Goal: Find specific page/section: Find specific page/section

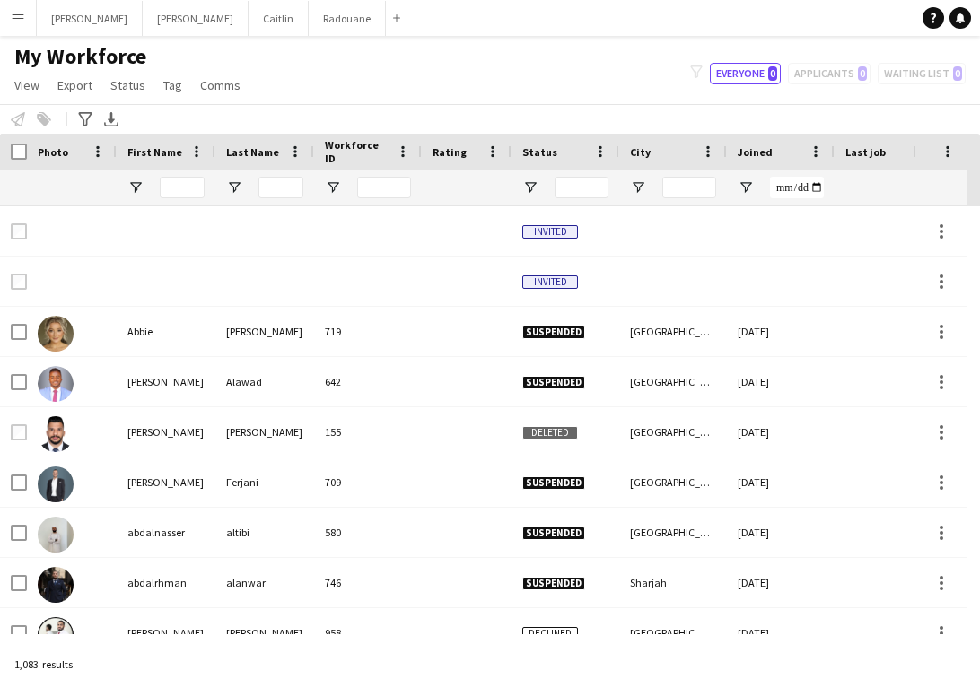
click at [17, 19] on app-icon "Menu" at bounding box center [18, 18] width 14 height 14
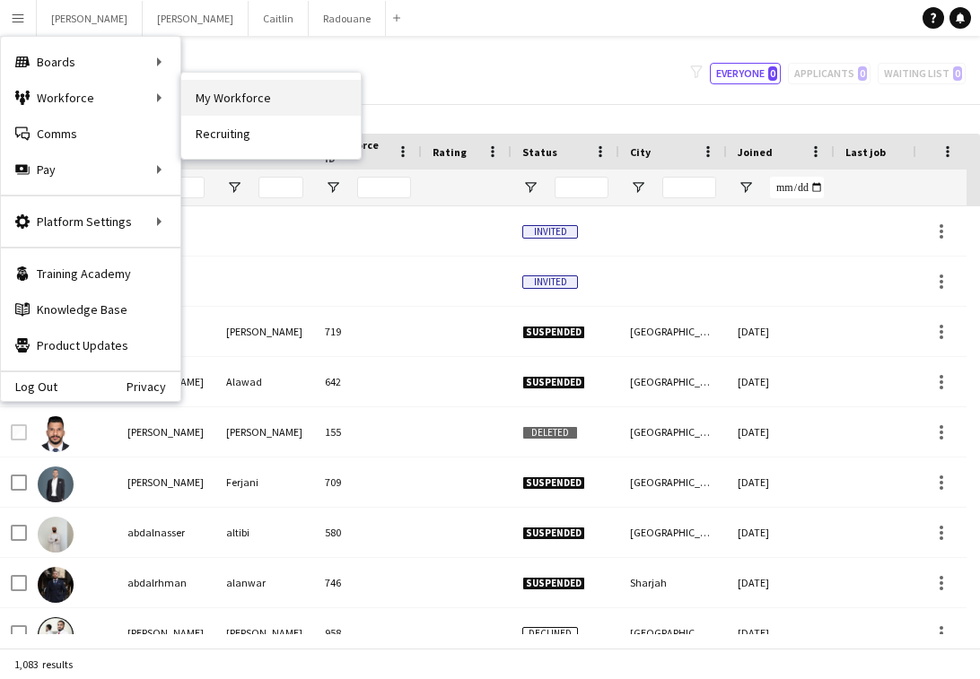
click at [274, 100] on link "My Workforce" at bounding box center [270, 98] width 179 height 36
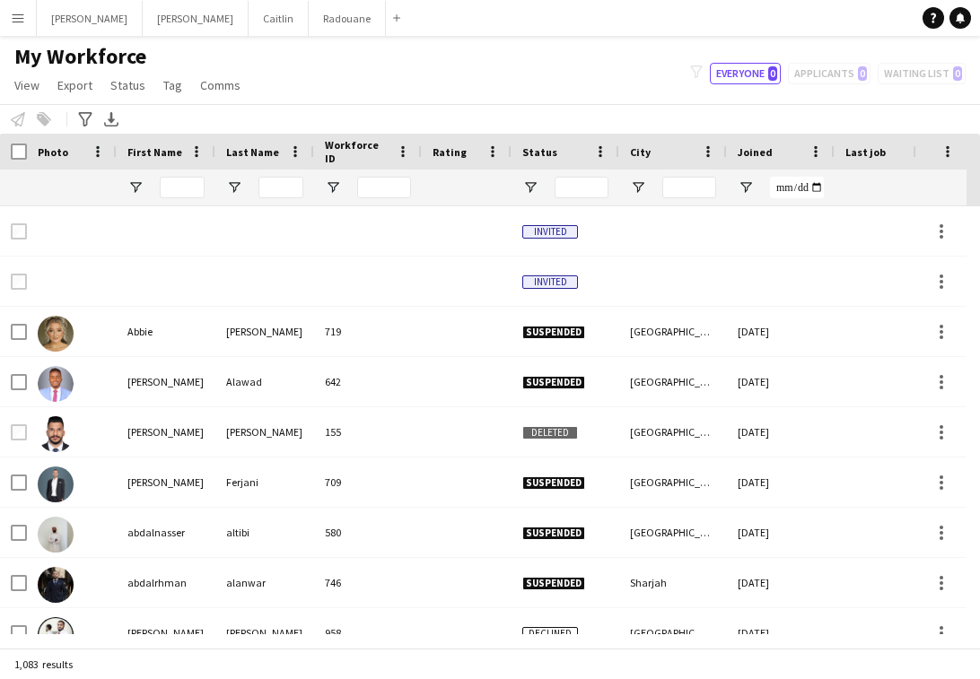
type input "**********"
click at [495, 84] on div "My Workforce View Views Default view New view Update view Delete view Edit name…" at bounding box center [490, 73] width 980 height 61
click at [175, 180] on input "First Name Filter Input" at bounding box center [182, 188] width 45 height 22
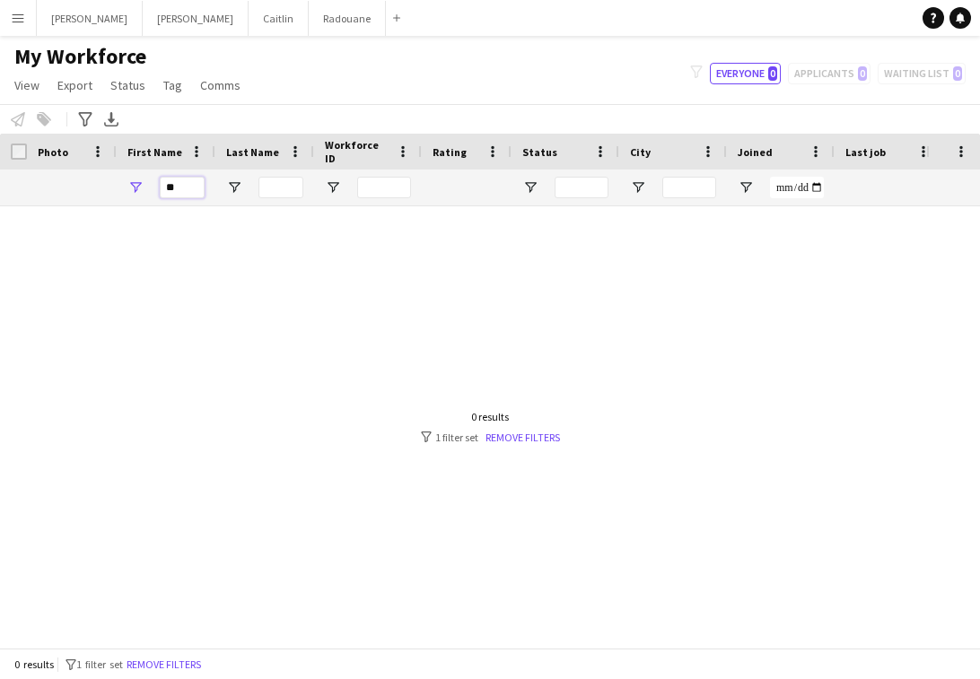
type input "*"
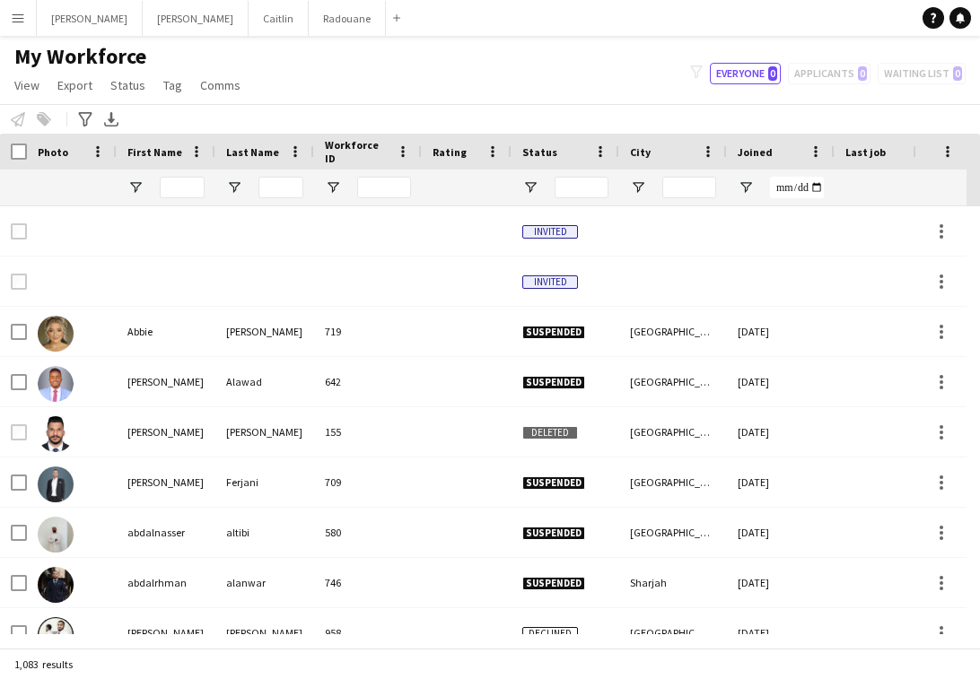
click at [23, 33] on button "Menu" at bounding box center [18, 18] width 36 height 36
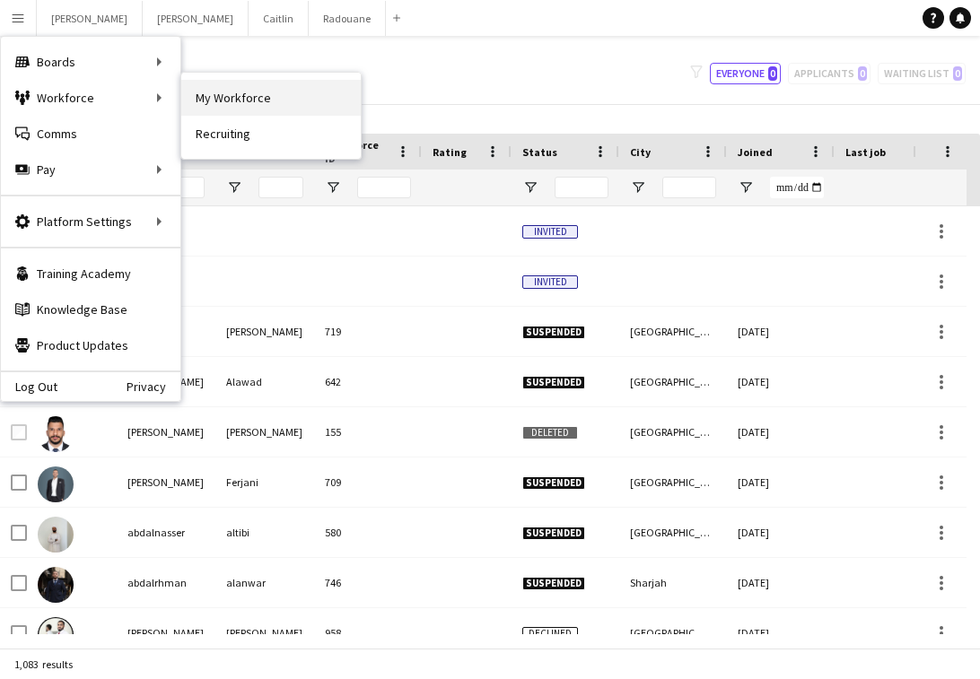
click at [302, 104] on link "My Workforce" at bounding box center [270, 98] width 179 height 36
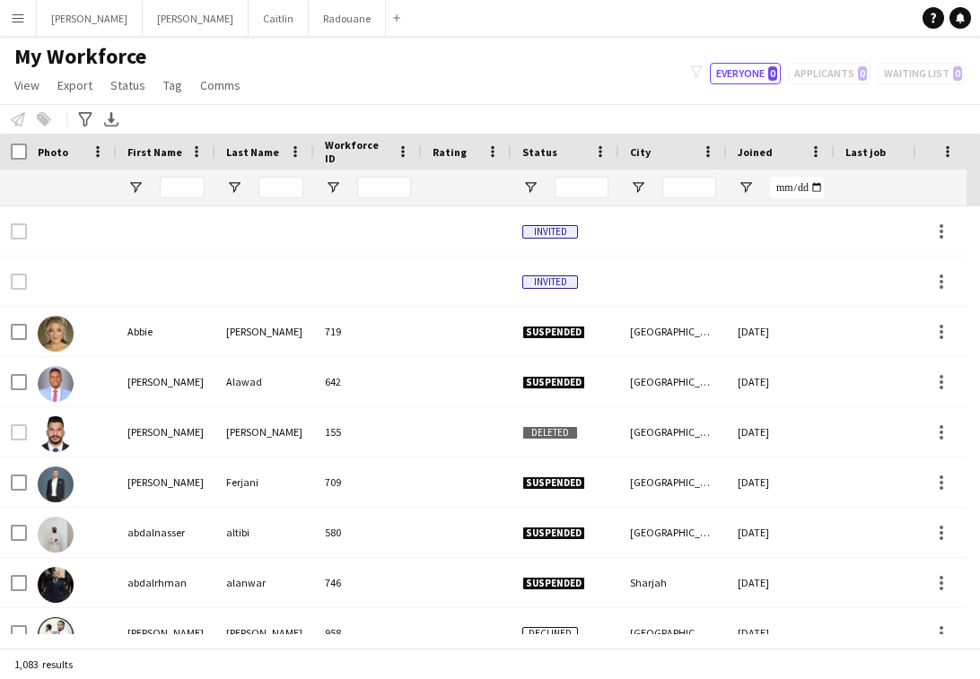
type input "**********"
click at [249, 24] on button "[PERSON_NAME]" at bounding box center [279, 18] width 60 height 35
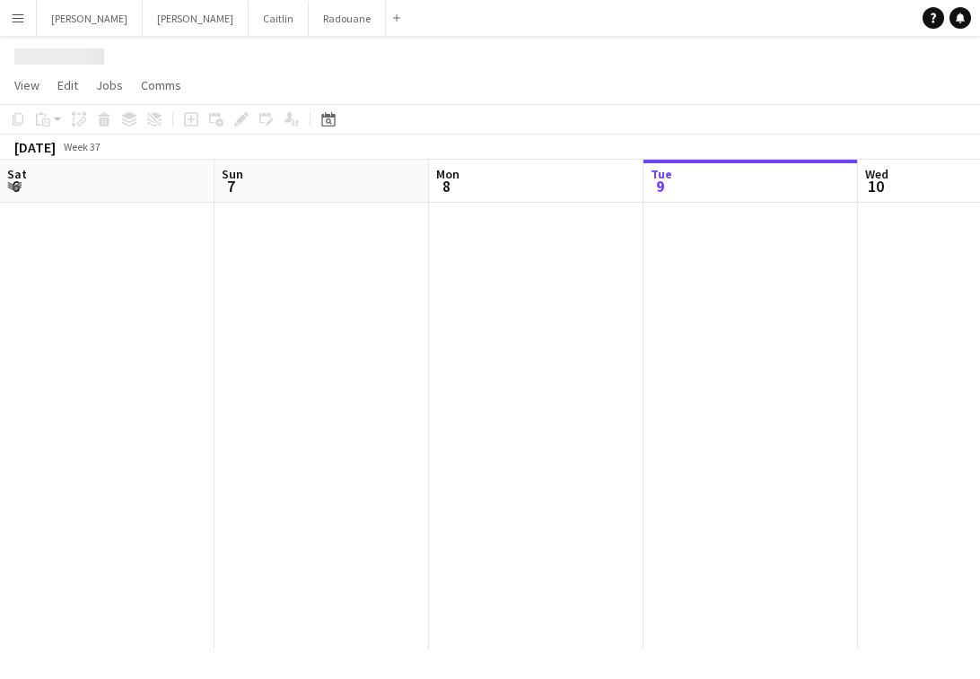
scroll to position [0, 429]
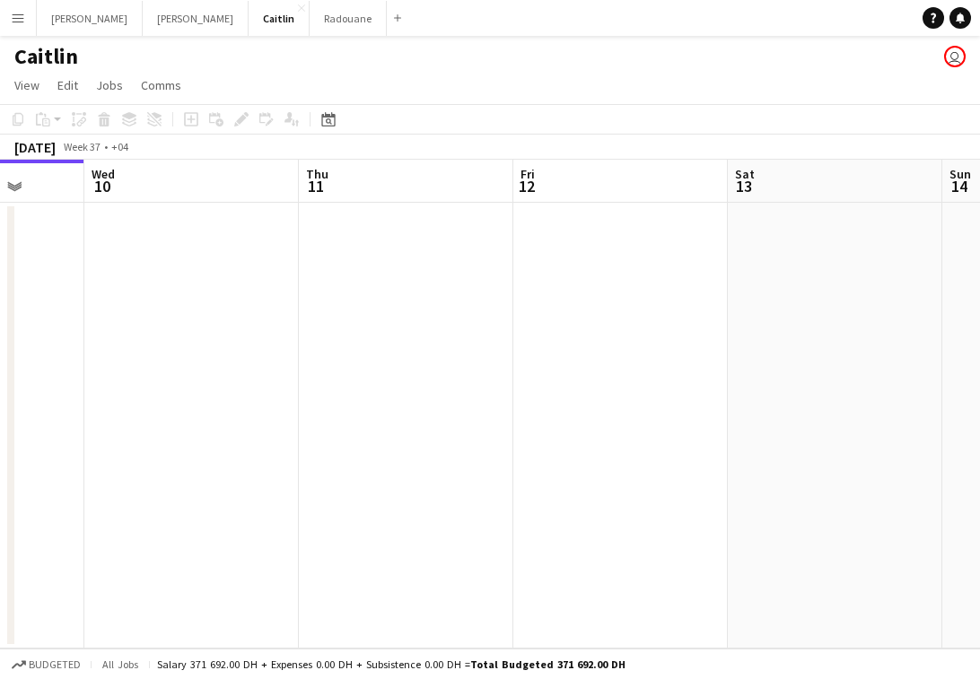
drag, startPoint x: 726, startPoint y: 259, endPoint x: 298, endPoint y: 276, distance: 428.3
click at [298, 276] on app-calendar-viewport "Sat 6 Sun 7 Mon 8 Tue 9 Wed 10 Thu 11 Fri 12 Sat 13 Sun 14 Mon 15" at bounding box center [490, 404] width 980 height 489
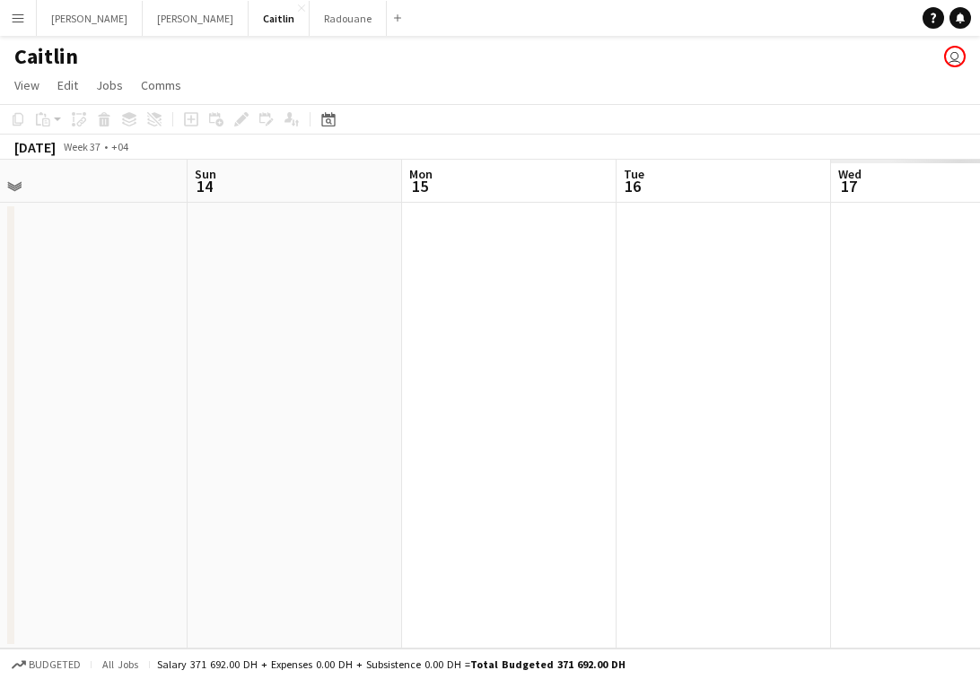
drag, startPoint x: 801, startPoint y: 266, endPoint x: 78, endPoint y: 273, distance: 723.2
click at [78, 273] on app-calendar-viewport "Tue 9 Wed 10 Thu 11 Fri 12 Sat 13 Sun 14 Mon 15 Tue 16 Wed 17 Thu 18" at bounding box center [490, 404] width 980 height 489
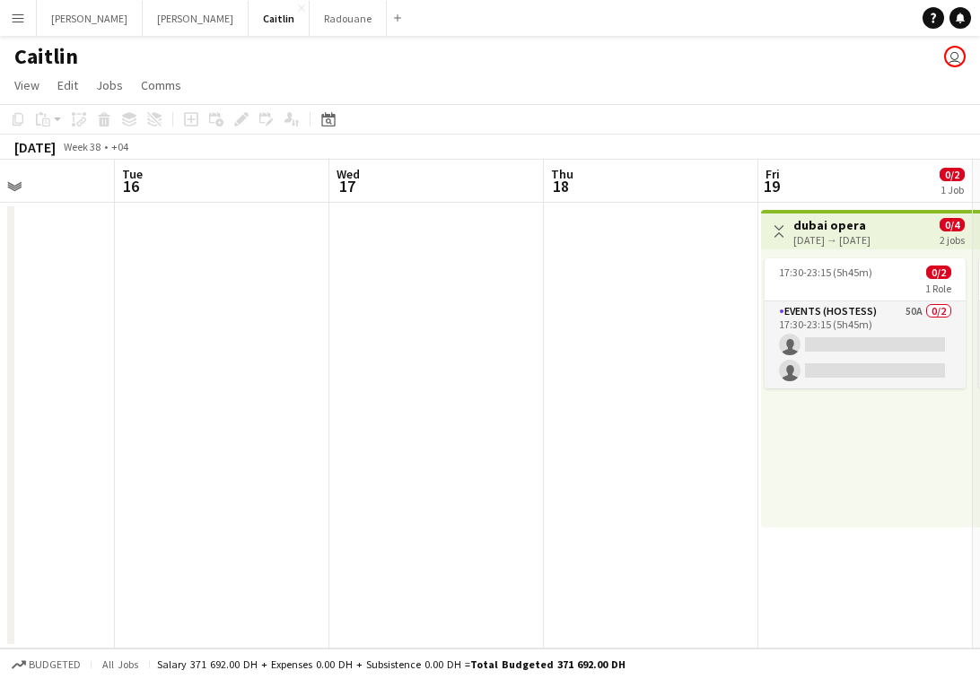
drag, startPoint x: 607, startPoint y: 276, endPoint x: 158, endPoint y: 280, distance: 449.5
click at [158, 280] on app-calendar-viewport "Sat 13 Sun 14 Mon 15 Tue 16 Wed 17 Thu 18 Fri 19 0/2 1 Job Sat 20 0/2 1 Job Sun…" at bounding box center [490, 404] width 980 height 489
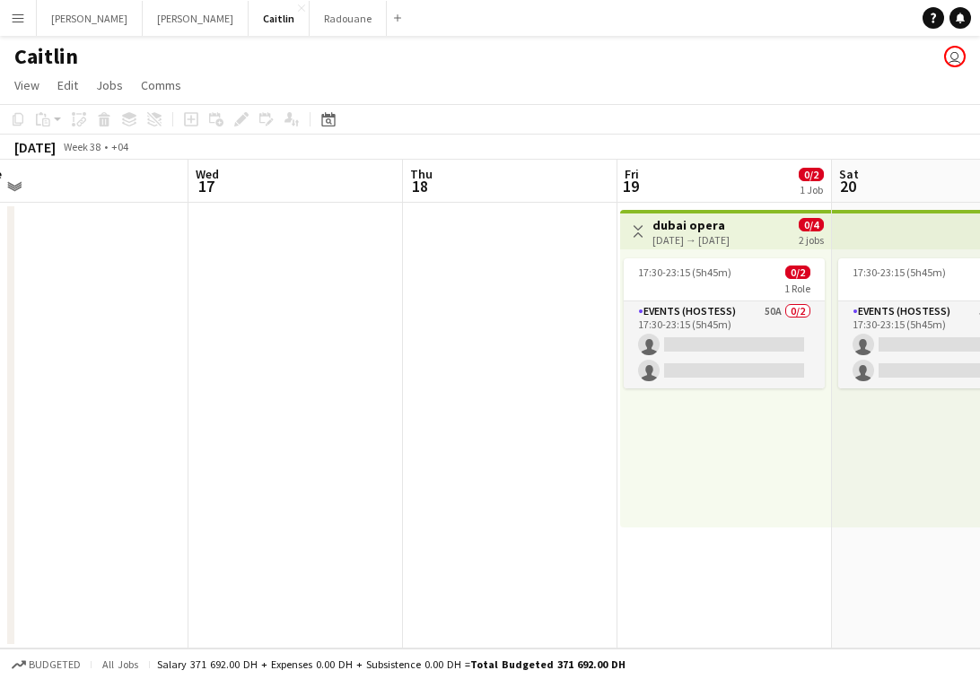
drag, startPoint x: 593, startPoint y: 282, endPoint x: 199, endPoint y: 266, distance: 394.2
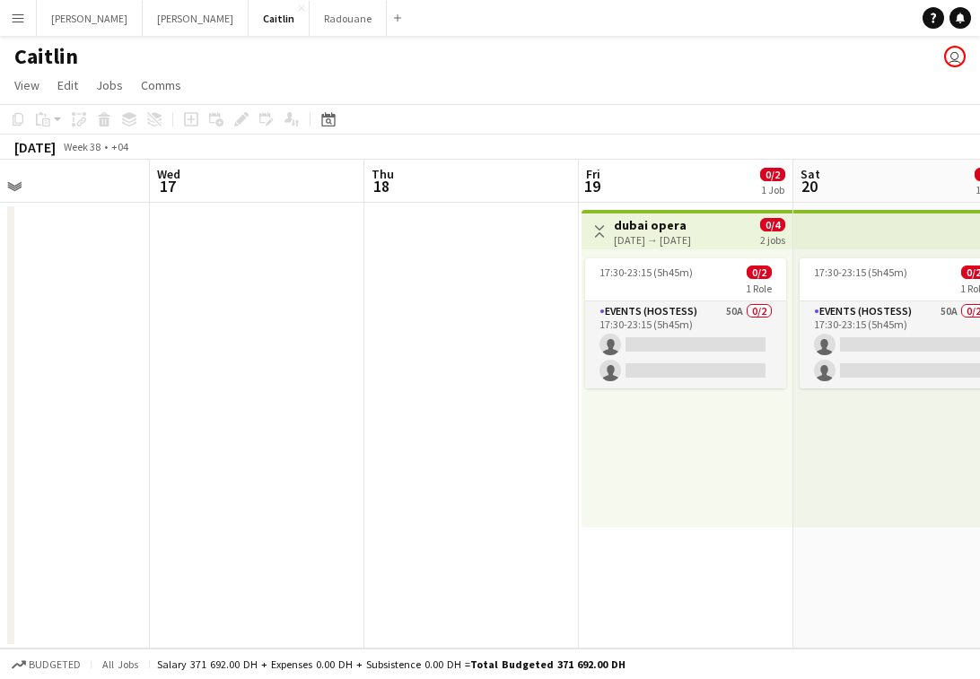
click at [199, 266] on app-calendar-viewport "Sat 13 Sun 14 Mon 15 Tue 16 Wed 17 Thu 18 Fri 19 0/2 1 Job Sat 20 0/2 1 Job Sun…" at bounding box center [490, 404] width 980 height 489
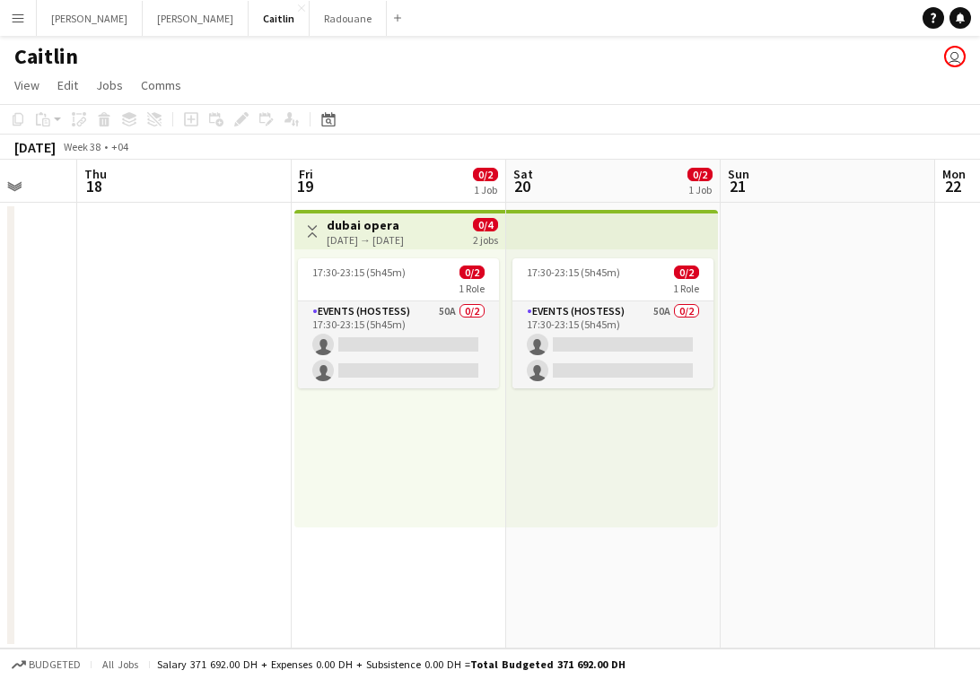
drag, startPoint x: 661, startPoint y: 272, endPoint x: 160, endPoint y: 240, distance: 502.5
click at [160, 240] on app-calendar-viewport "Sun 14 Mon 15 Tue 16 Wed 17 Thu 18 Fri 19 0/2 1 Job Sat 20 0/2 1 Job Sun 21 Mon…" at bounding box center [490, 404] width 980 height 489
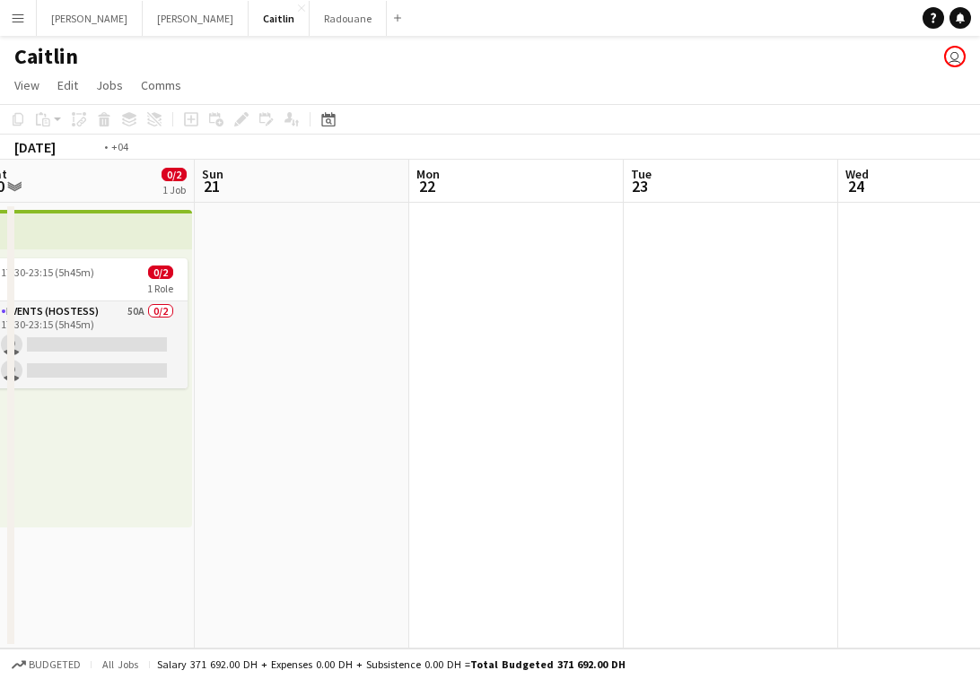
drag, startPoint x: 668, startPoint y: 240, endPoint x: 56, endPoint y: 224, distance: 613.0
click at [67, 225] on app-calendar-viewport "Tue 16 Wed 17 Thu 18 Fri 19 0/2 1 Job Sat 20 0/2 1 Job Sun 21 Mon 22 Tue 23 Wed…" at bounding box center [490, 404] width 980 height 489
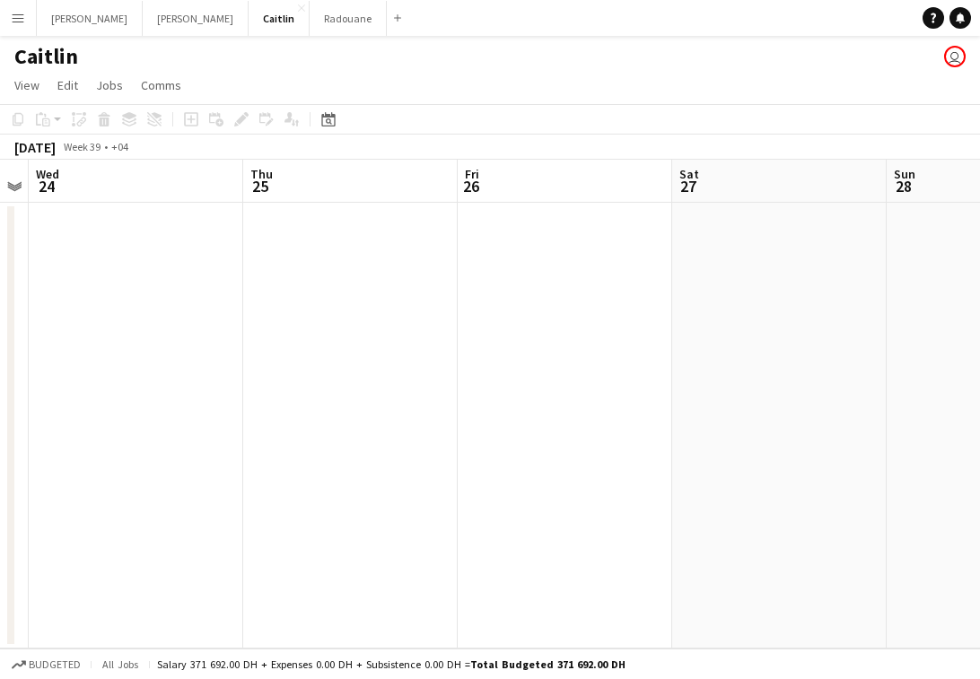
drag, startPoint x: 676, startPoint y: 237, endPoint x: 48, endPoint y: 224, distance: 628.2
click at [48, 224] on app-calendar-viewport "Sun 21 Mon 22 Tue 23 Wed 24 Thu 25 Fri 26 Sat 27 Sun 28 Mon 29 Tue 30" at bounding box center [490, 404] width 980 height 489
drag, startPoint x: 658, startPoint y: 212, endPoint x: 230, endPoint y: 174, distance: 429.6
click at [110, 183] on app-calendar-viewport "Wed 24 Thu 25 Fri 26 Sat 27 Sun 28 Mon 29 Tue 30 Wed 1 Thu 2 Fri 3" at bounding box center [490, 404] width 980 height 489
drag, startPoint x: 565, startPoint y: 209, endPoint x: 31, endPoint y: 205, distance: 533.8
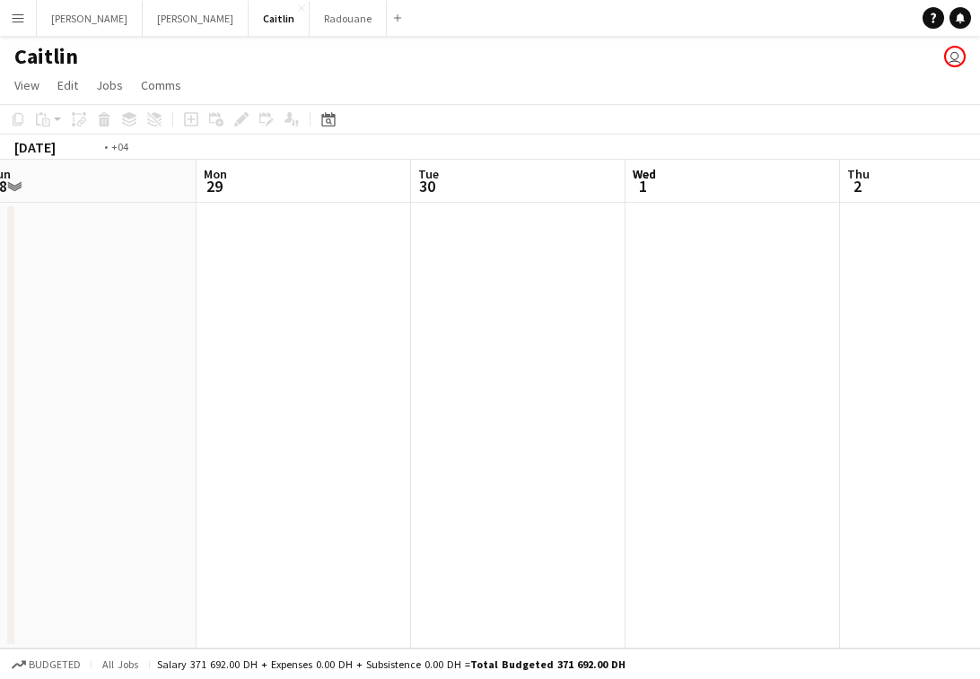
click at [31, 205] on app-calendar-viewport "Thu 25 Fri 26 Sat 27 Sun 28 Mon 29 Tue 30 Wed 1 Thu 2 Fri 3 Sat 4" at bounding box center [490, 404] width 980 height 489
drag, startPoint x: 595, startPoint y: 206, endPoint x: 33, endPoint y: 225, distance: 562.0
click at [7, 232] on div "Sun 28 Mon 29 Tue 30 Wed 1 Thu 2 Fri 3 Sat 4 Sun 5 Mon 6 Tue 7" at bounding box center [490, 404] width 980 height 489
drag, startPoint x: 584, startPoint y: 225, endPoint x: 32, endPoint y: 228, distance: 551.8
click at [22, 231] on app-calendar-viewport "Tue 30 Wed 1 Thu 2 Fri 3 Sat 4 Sun 5 Mon 6 Tue 7 Wed 8 Thu 9" at bounding box center [490, 404] width 980 height 489
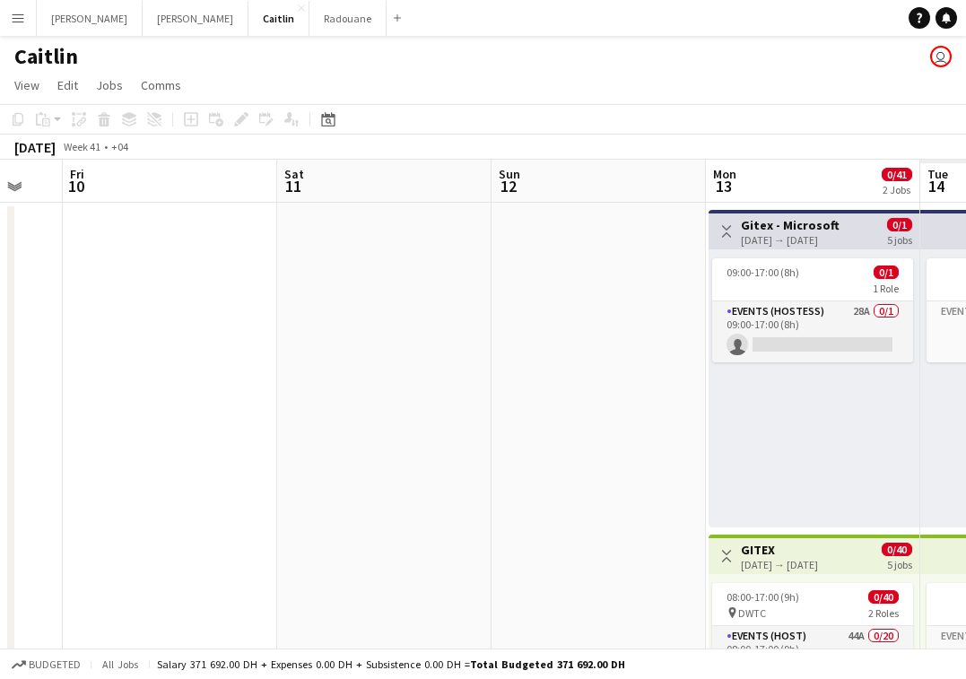
drag, startPoint x: 585, startPoint y: 227, endPoint x: 195, endPoint y: 305, distance: 398.0
click at [122, 329] on app-calendar-viewport "Mon 6 Tue 7 Wed 8 Thu 9 Fri 10 Sat 11 Sun 12 Mon 13 0/41 2 Jobs Tue 14 Wed 15 T…" at bounding box center [483, 510] width 966 height 700
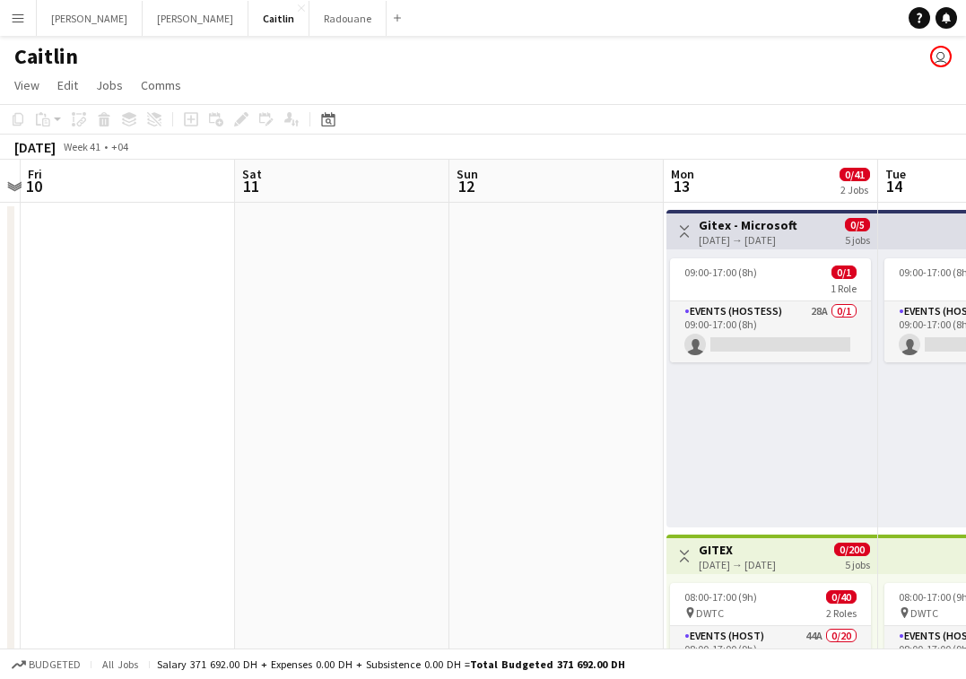
drag, startPoint x: 729, startPoint y: 256, endPoint x: 403, endPoint y: 338, distance: 336.0
click at [403, 338] on app-calendar-viewport "Tue 7 Wed 8 Thu 9 Fri 10 Sat 11 Sun 12 Mon 13 0/41 2 Jobs Tue 14 0/41 2 Jobs We…" at bounding box center [483, 510] width 966 height 700
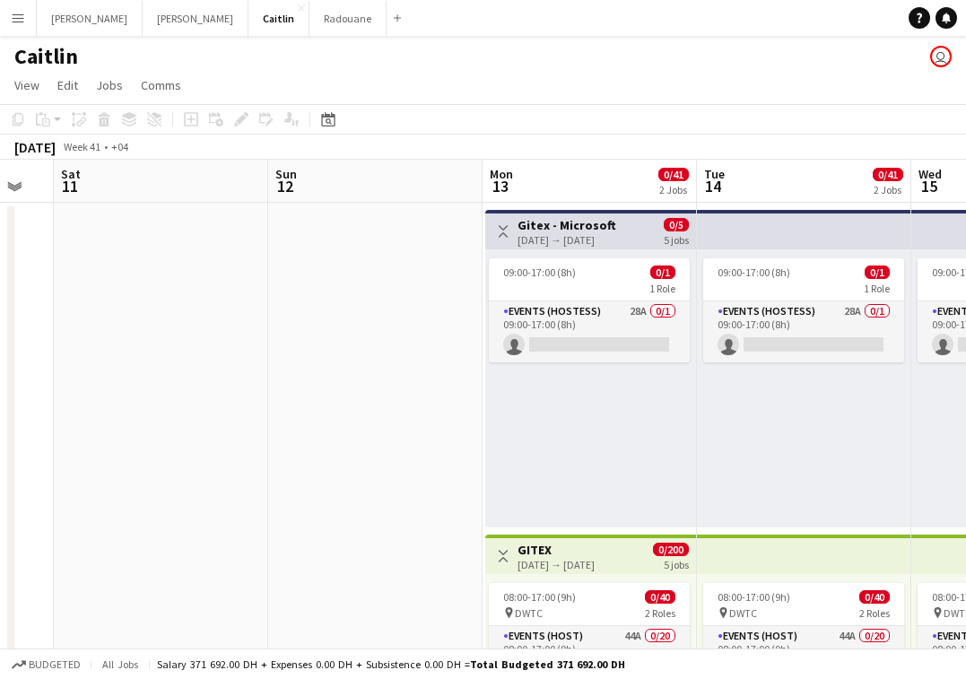
drag, startPoint x: 580, startPoint y: 348, endPoint x: 335, endPoint y: 371, distance: 246.0
click at [321, 372] on app-calendar-viewport "Tue 7 Wed 8 Thu 9 Fri 10 Sat 11 Sun 12 Mon 13 0/41 2 Jobs Tue 14 0/41 2 Jobs We…" at bounding box center [483, 510] width 966 height 700
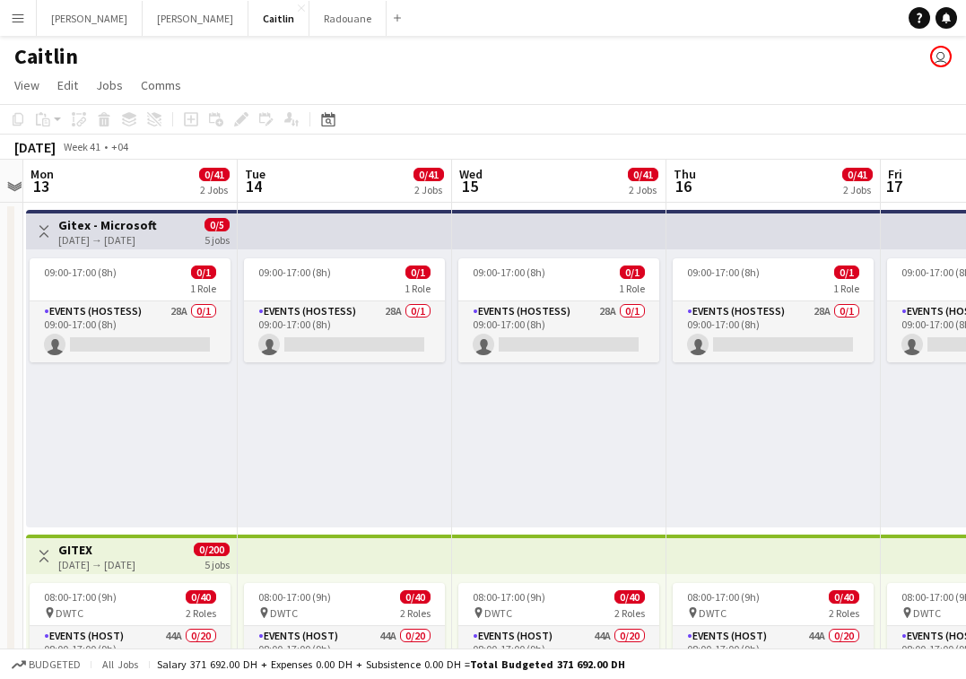
drag, startPoint x: 750, startPoint y: 390, endPoint x: 371, endPoint y: 408, distance: 379.0
click at [371, 408] on app-calendar-viewport "Fri 10 Sat 11 Sun 12 Mon 13 0/41 2 Jobs Tue 14 0/41 2 Jobs Wed 15 0/41 2 Jobs T…" at bounding box center [483, 510] width 966 height 700
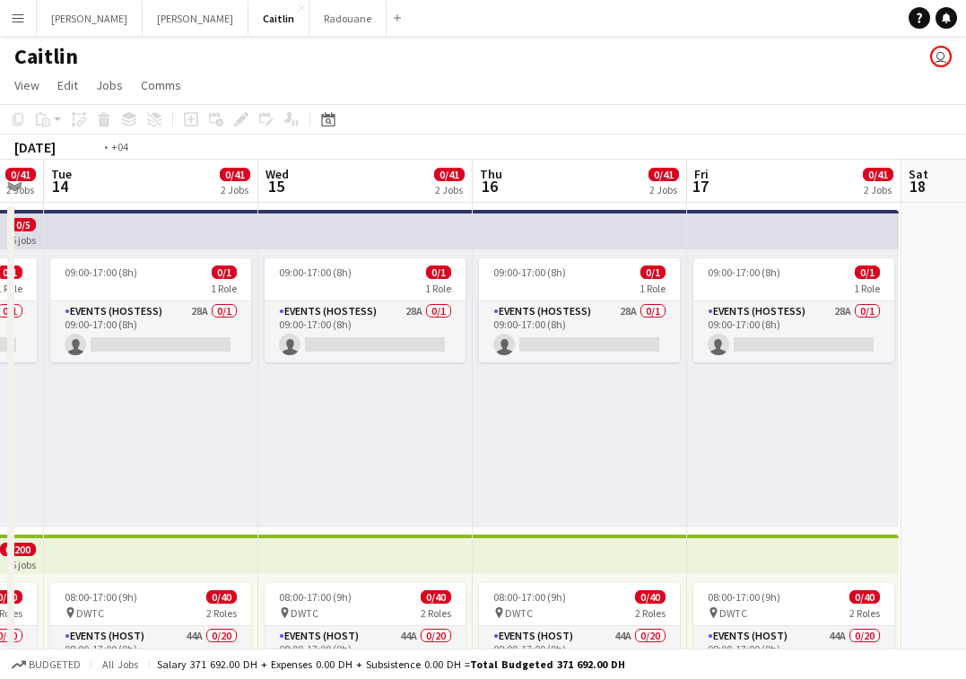
drag, startPoint x: 752, startPoint y: 394, endPoint x: 11, endPoint y: 448, distance: 743.0
click at [7, 449] on div "Fri 10 Sat 11 Sun 12 Mon 13 0/41 2 Jobs Tue 14 0/41 2 Jobs Wed 15 0/41 2 Jobs T…" at bounding box center [483, 510] width 966 height 700
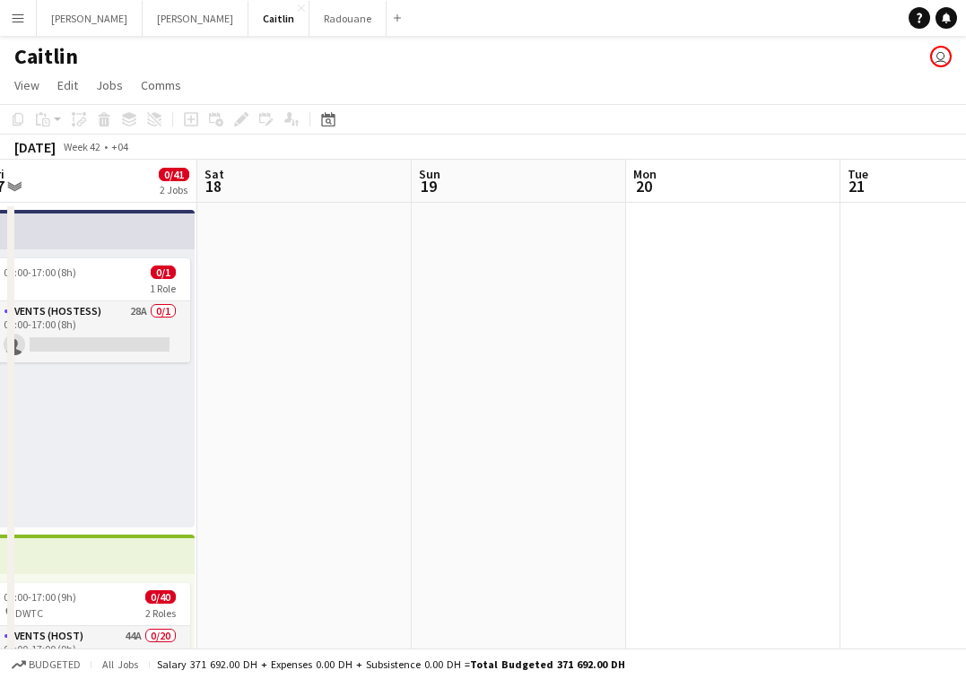
drag, startPoint x: 606, startPoint y: 370, endPoint x: 5, endPoint y: 452, distance: 605.9
click at [5, 453] on app-calendar-viewport "Wed 15 0/41 2 Jobs Thu 16 0/41 2 Jobs Fri 17 0/41 2 Jobs Sat 18 Sun 19 Mon 20 T…" at bounding box center [483, 510] width 966 height 700
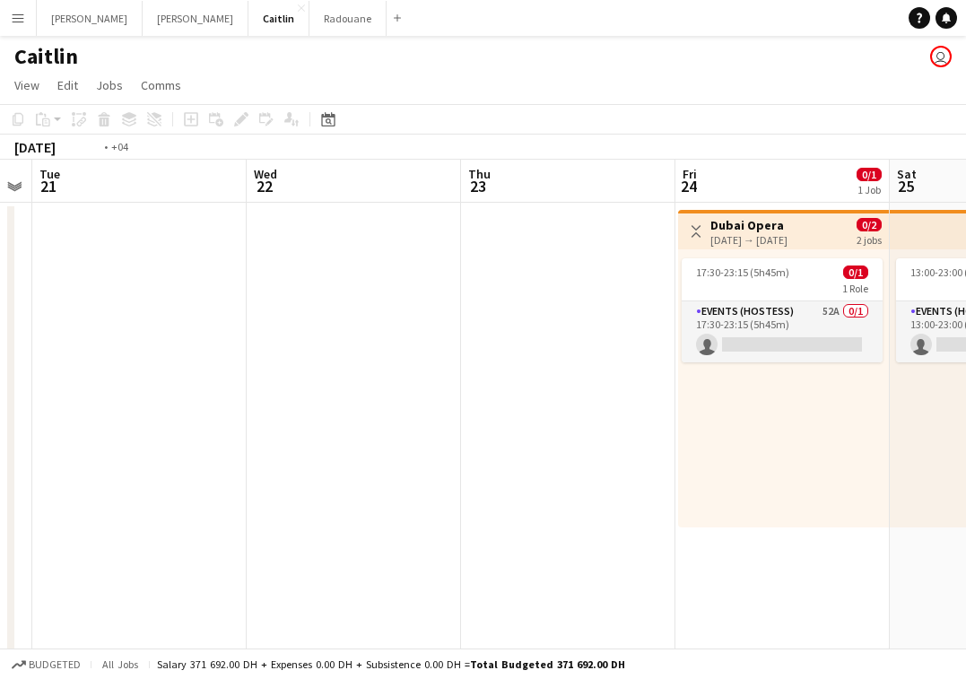
drag, startPoint x: 620, startPoint y: 308, endPoint x: 96, endPoint y: 449, distance: 542.8
click at [92, 453] on app-calendar-viewport "Fri 17 0/41 2 Jobs Sat 18 Sun 19 Mon 20 Tue 21 Wed 22 Thu 23 Fri 24 0/1 1 Job S…" at bounding box center [483, 510] width 966 height 700
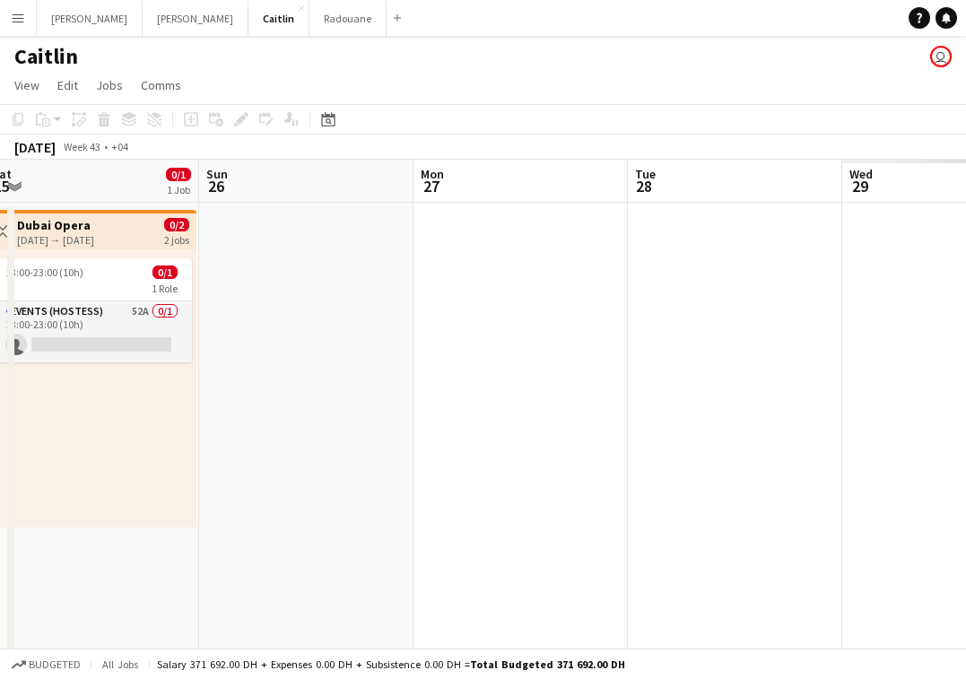
drag, startPoint x: 789, startPoint y: 301, endPoint x: 39, endPoint y: 379, distance: 753.2
click at [39, 379] on app-calendar-viewport "Wed 22 Thu 23 Fri 24 0/1 1 Job Sat 25 0/1 1 Job Sun 26 Mon 27 Tue 28 Wed 29 Thu…" at bounding box center [483, 510] width 966 height 700
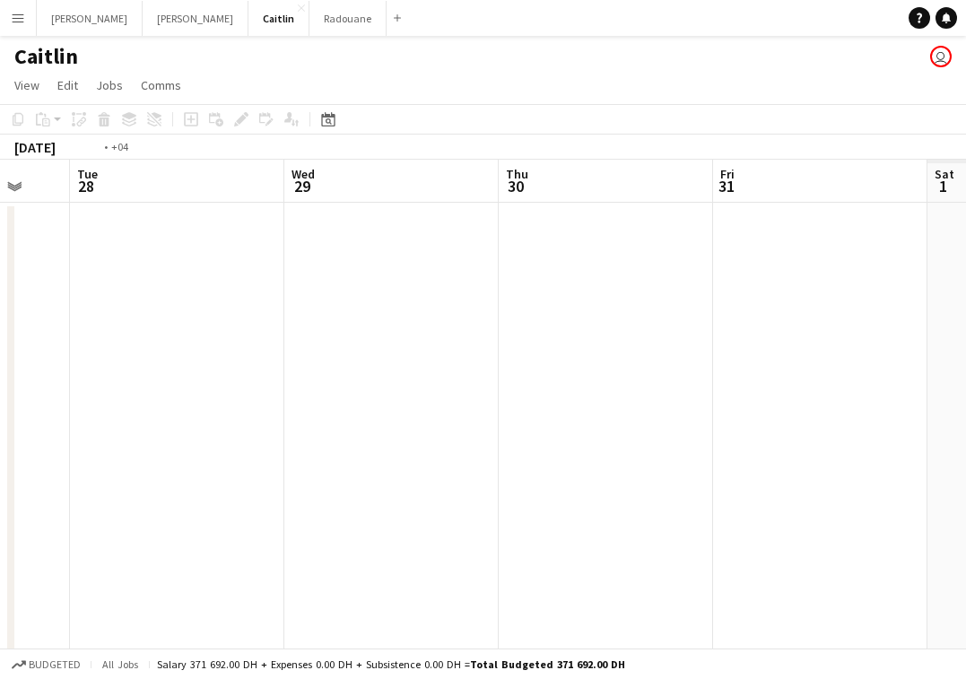
drag, startPoint x: 793, startPoint y: 268, endPoint x: 188, endPoint y: 376, distance: 614.2
click at [188, 376] on app-calendar-viewport "Fri 24 0/1 1 Job Sat 25 0/1 1 Job Sun 26 Mon 27 Tue 28 Wed 29 Thu 30 Fri 31 Sat…" at bounding box center [483, 510] width 966 height 700
drag, startPoint x: 794, startPoint y: 268, endPoint x: 94, endPoint y: 275, distance: 699.8
click at [14, 280] on app-calendar-viewport "Mon 27 Tue 28 Wed 29 Thu 30 Fri 31 Sat 1 Sun 2 Mon 3 Tue 4 Wed 5" at bounding box center [483, 510] width 966 height 700
drag, startPoint x: 833, startPoint y: 308, endPoint x: 272, endPoint y: 295, distance: 560.9
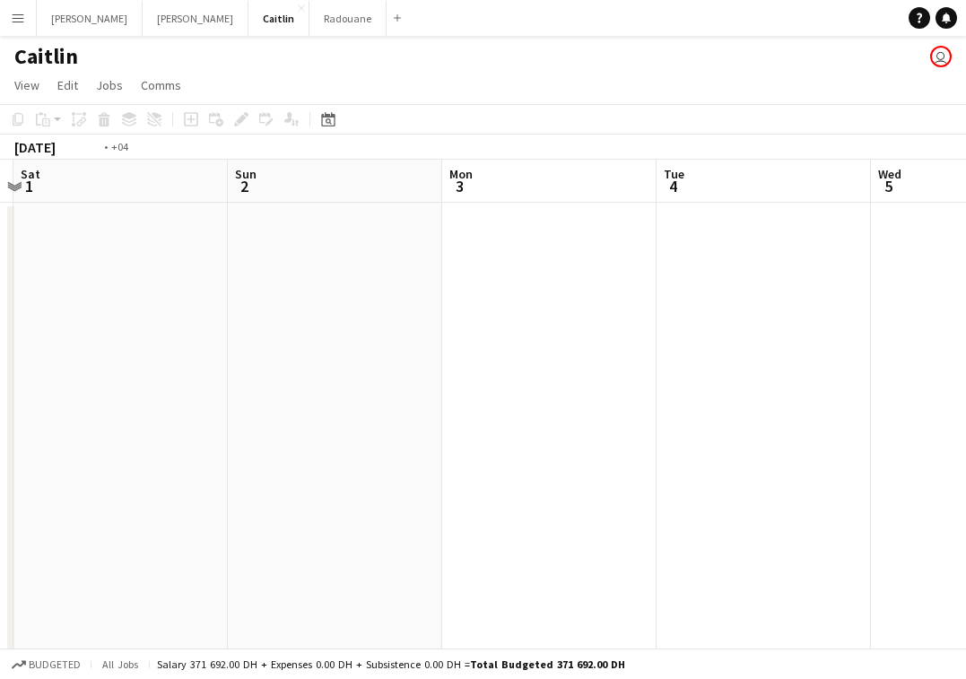
click at [234, 300] on app-calendar-viewport "Wed 29 Thu 30 Fri 31 Sat 1 Sun 2 Mon 3 Tue 4 Wed 5 Thu 6 Fri 7" at bounding box center [483, 510] width 966 height 700
drag, startPoint x: 502, startPoint y: 344, endPoint x: 118, endPoint y: 333, distance: 384.1
click at [118, 334] on app-calendar-viewport "Sat 1 Sun 2 Mon 3 Tue 4 Wed 5 Thu 6 Fri 7 Sat 8 Sun 9 Mon 10" at bounding box center [483, 510] width 966 height 700
drag, startPoint x: 720, startPoint y: 266, endPoint x: 46, endPoint y: 282, distance: 674.9
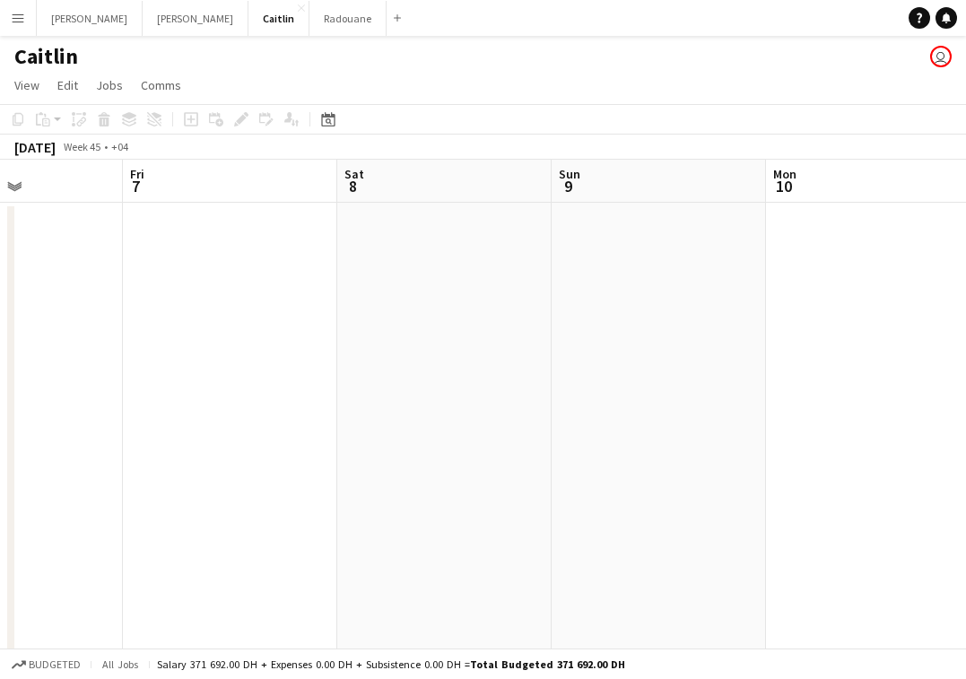
click at [46, 282] on app-calendar-viewport "Mon 3 Tue 4 Wed 5 Thu 6 Fri 7 Sat 8 Sun 9 Mon 10 Tue 11 Wed 12" at bounding box center [483, 510] width 966 height 700
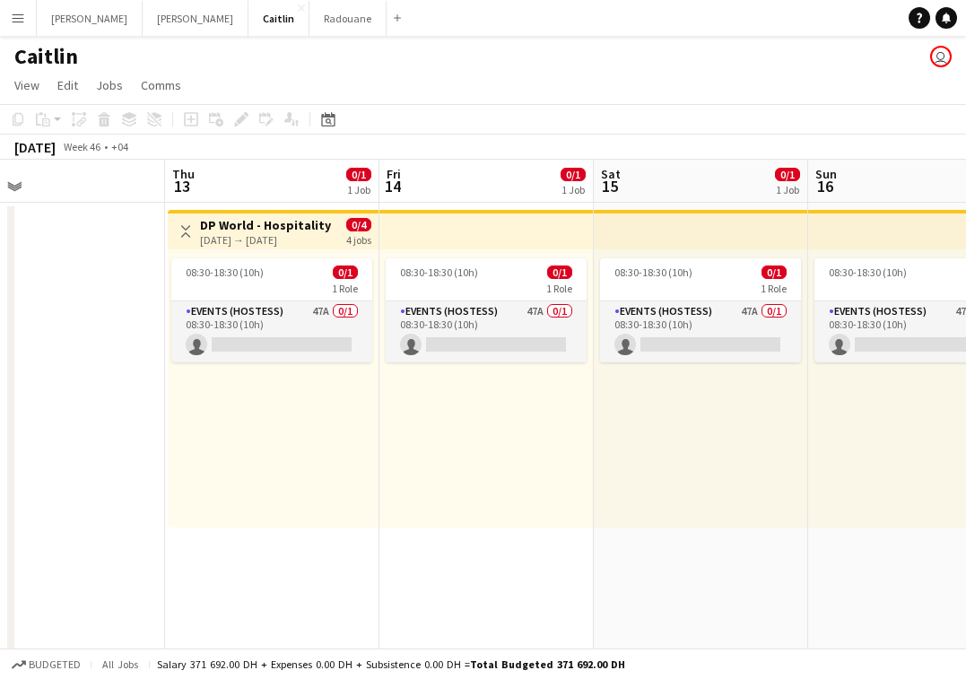
drag, startPoint x: 745, startPoint y: 257, endPoint x: 171, endPoint y: 249, distance: 573.4
click at [171, 249] on app-calendar-viewport "Sun 9 Mon 10 Tue 11 Wed 12 Thu 13 0/1 1 Job Fri 14 0/1 1 Job Sat 15 0/1 1 Job S…" at bounding box center [483, 510] width 966 height 700
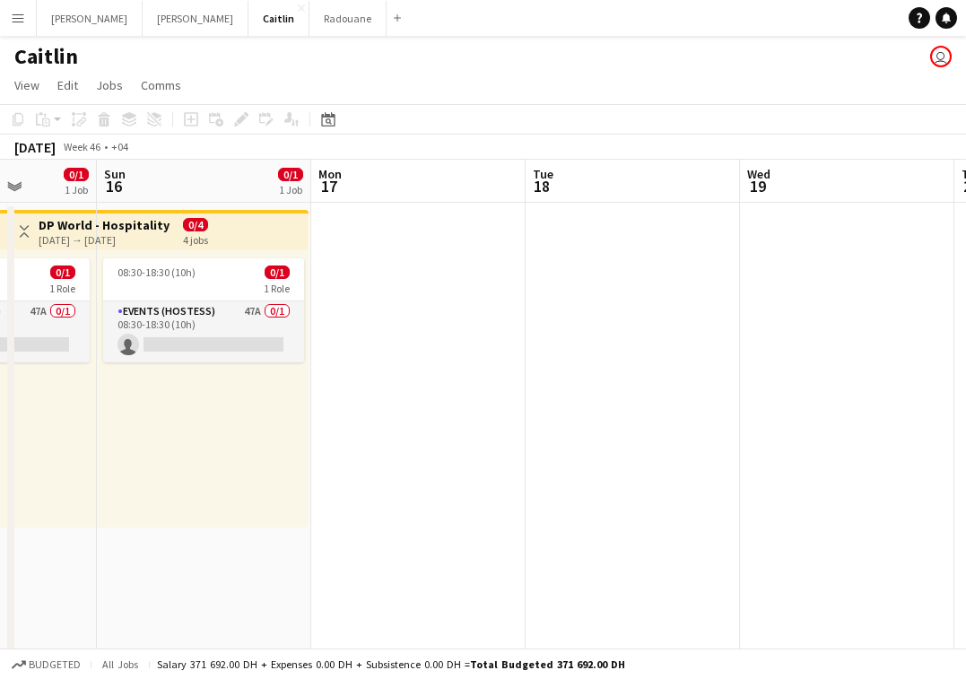
drag, startPoint x: 771, startPoint y: 258, endPoint x: 58, endPoint y: 254, distance: 712.4
click at [58, 255] on app-calendar-viewport "Wed 12 Thu 13 0/1 1 Job Fri 14 0/1 1 Job Sat 15 0/1 1 Job Sun 16 0/1 1 Job Mon …" at bounding box center [483, 510] width 966 height 700
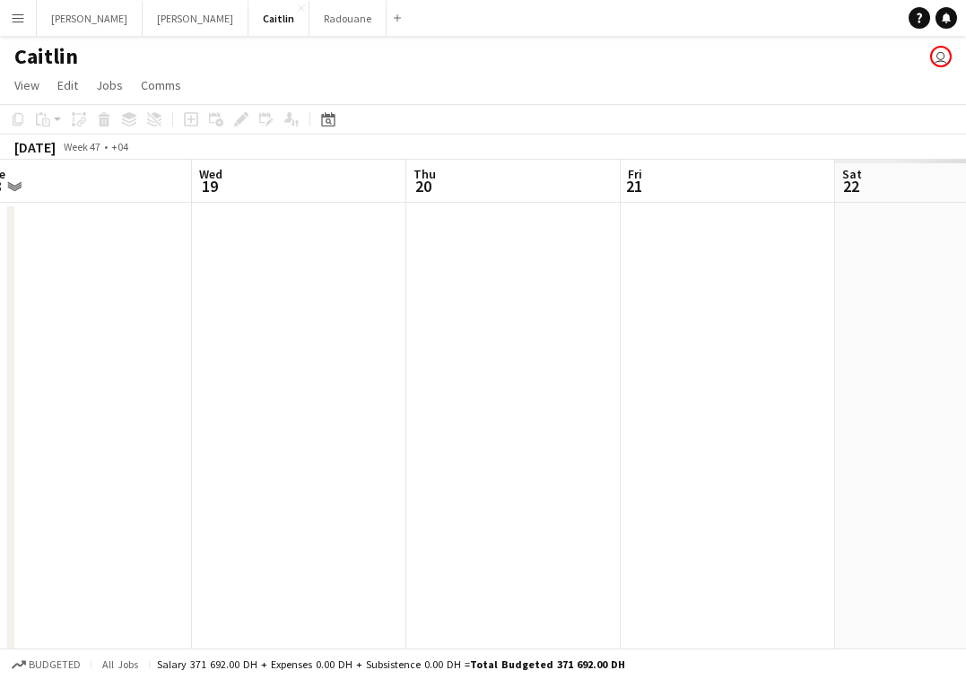
drag, startPoint x: 682, startPoint y: 242, endPoint x: 134, endPoint y: 242, distance: 548.2
click at [134, 242] on app-calendar-viewport "Sat 15 0/1 1 Job Sun 16 0/1 1 Job Mon 17 Tue 18 Wed 19 Thu 20 Fri 21 Sat 22 Sun…" at bounding box center [483, 510] width 966 height 700
drag, startPoint x: 670, startPoint y: 214, endPoint x: 100, endPoint y: 243, distance: 571.3
click at [90, 249] on app-calendar-viewport "Sat 15 0/1 1 Job Sun 16 0/1 1 Job Mon 17 Tue 18 Wed 19 Thu 20 Fri 21 Sat 22 Sun…" at bounding box center [483, 510] width 966 height 700
drag, startPoint x: 694, startPoint y: 193, endPoint x: -36, endPoint y: 188, distance: 730.3
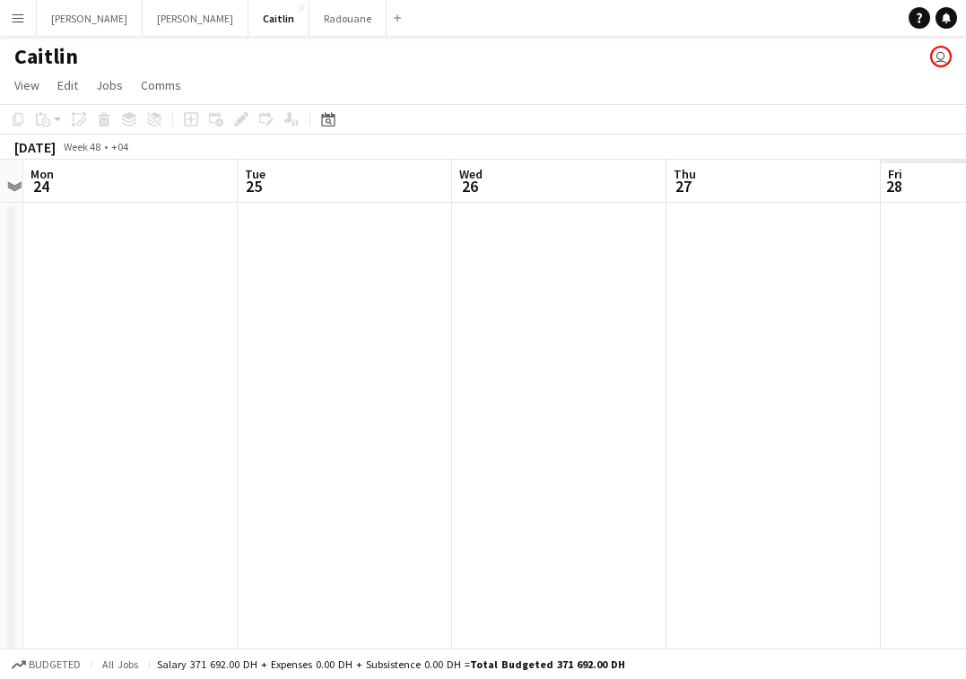
click at [0, 188] on html "Menu Boards Boards Boards All jobs Status Workforce Workforce My Workforce Recr…" at bounding box center [483, 445] width 966 height 890
drag, startPoint x: 610, startPoint y: 221, endPoint x: 29, endPoint y: 243, distance: 581.8
click at [24, 251] on app-calendar-viewport "Sun 23 Mon 24 Tue 25 Wed 26 Thu 27 Fri 28 Sat 29 Sun 30 Mon 1 Tue 2" at bounding box center [483, 510] width 966 height 700
drag
click at [116, 268] on app-calendar-viewport "Sun 23 Mon 24 Tue 25 Wed 26 Thu 27 Fri 28 Sat 29 Sun 30 Mon 1 Tue 2" at bounding box center [483, 510] width 966 height 700
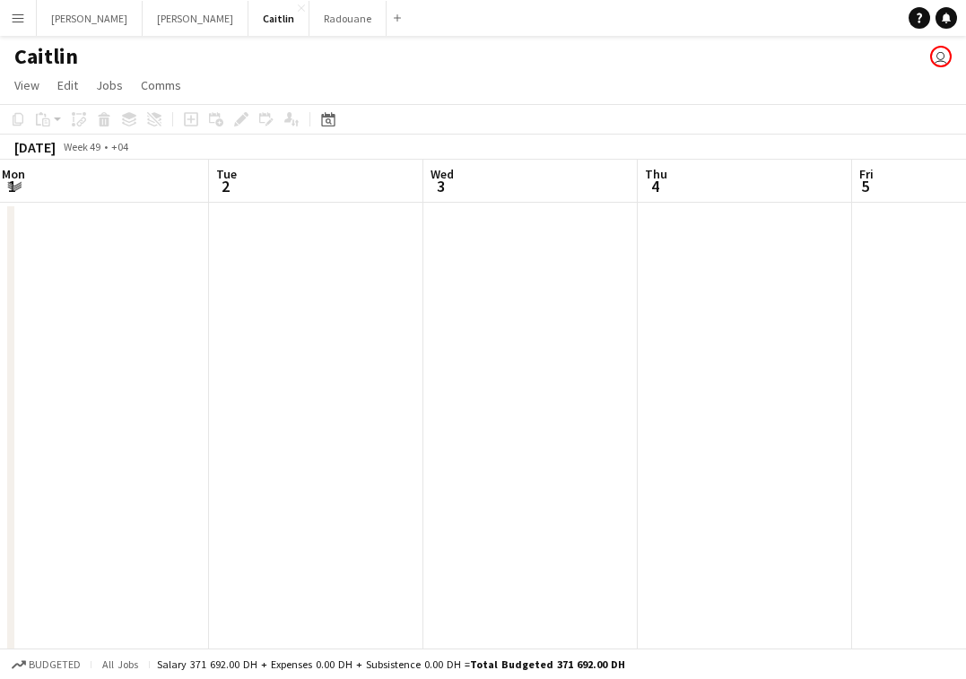
click at [16, 220] on app-calendar-viewport "Fri 28 Sat 29 Sun 30 Mon 1 Tue 2 Wed 3 Thu 4 Fri 5 Sat 6 Sun 7" at bounding box center [483, 510] width 966 height 700
click at [632, 223] on app-calendar-viewport "Sat 29 Sun 30 Mon 1 Tue 2 Wed 3 Thu 4 Fri 5 Sat 6 Sun 7 Mon 8" at bounding box center [483, 510] width 966 height 700
click at [568, 203] on app-calendar-viewport "Fri 28 Sat 29 Sun 30 Mon 1 Tue 2 Wed 3 Thu 4 Fri 5 Sat 6 Sun 7" at bounding box center [483, 510] width 966 height 700
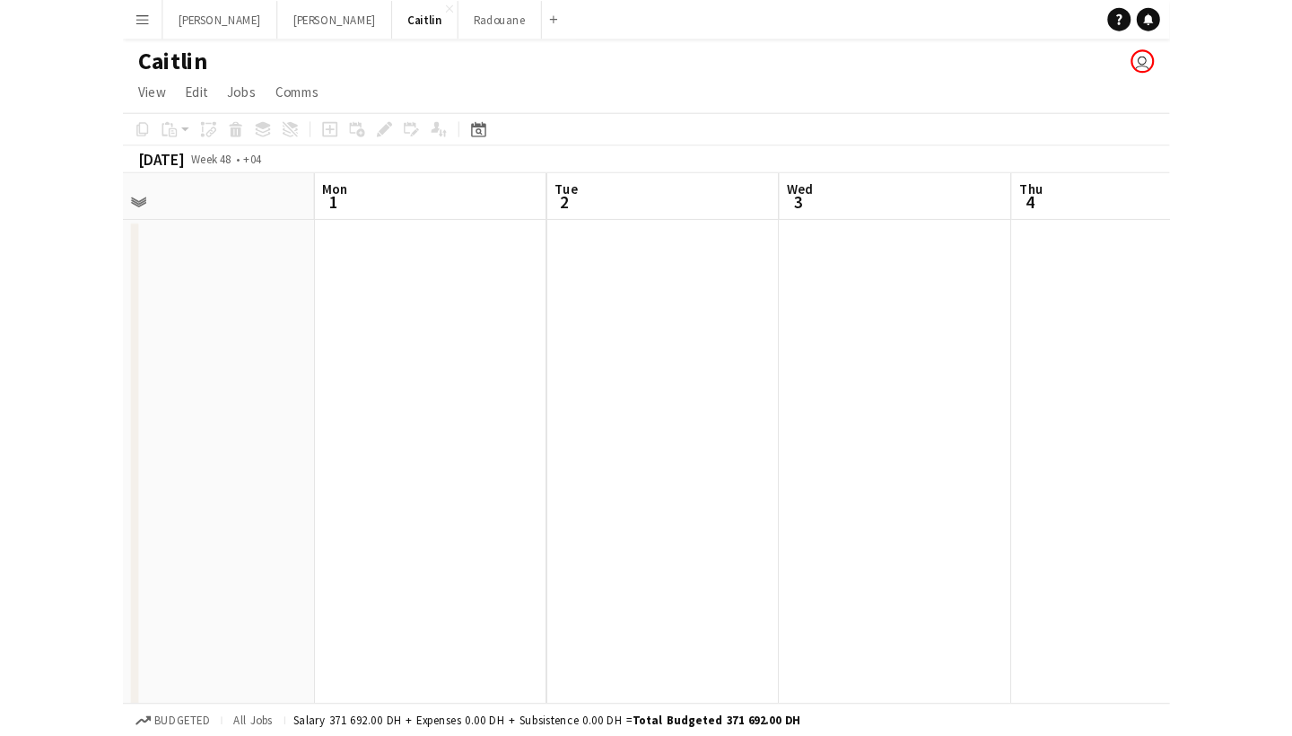
scroll to position [0, 394]
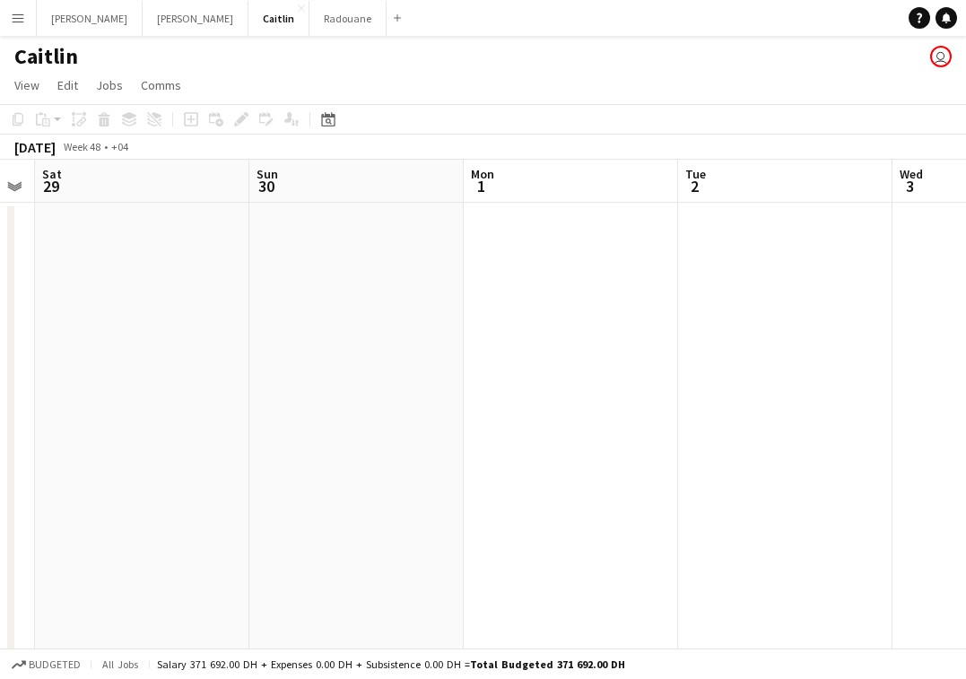
click at [22, 22] on app-icon "Menu" at bounding box center [18, 18] width 14 height 14
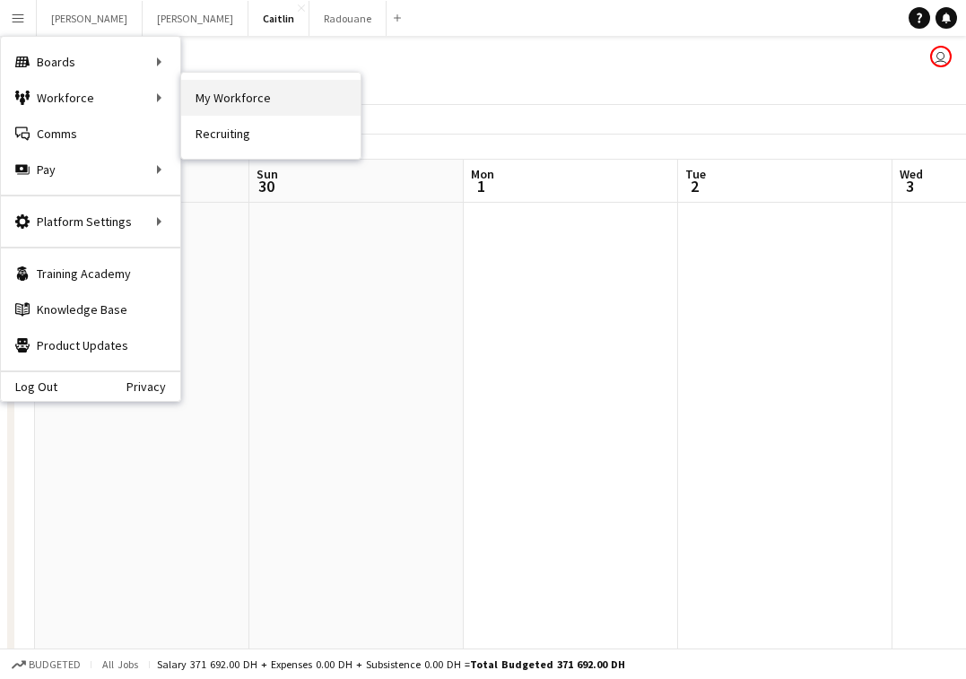
click at [241, 100] on link "My Workforce" at bounding box center [270, 98] width 179 height 36
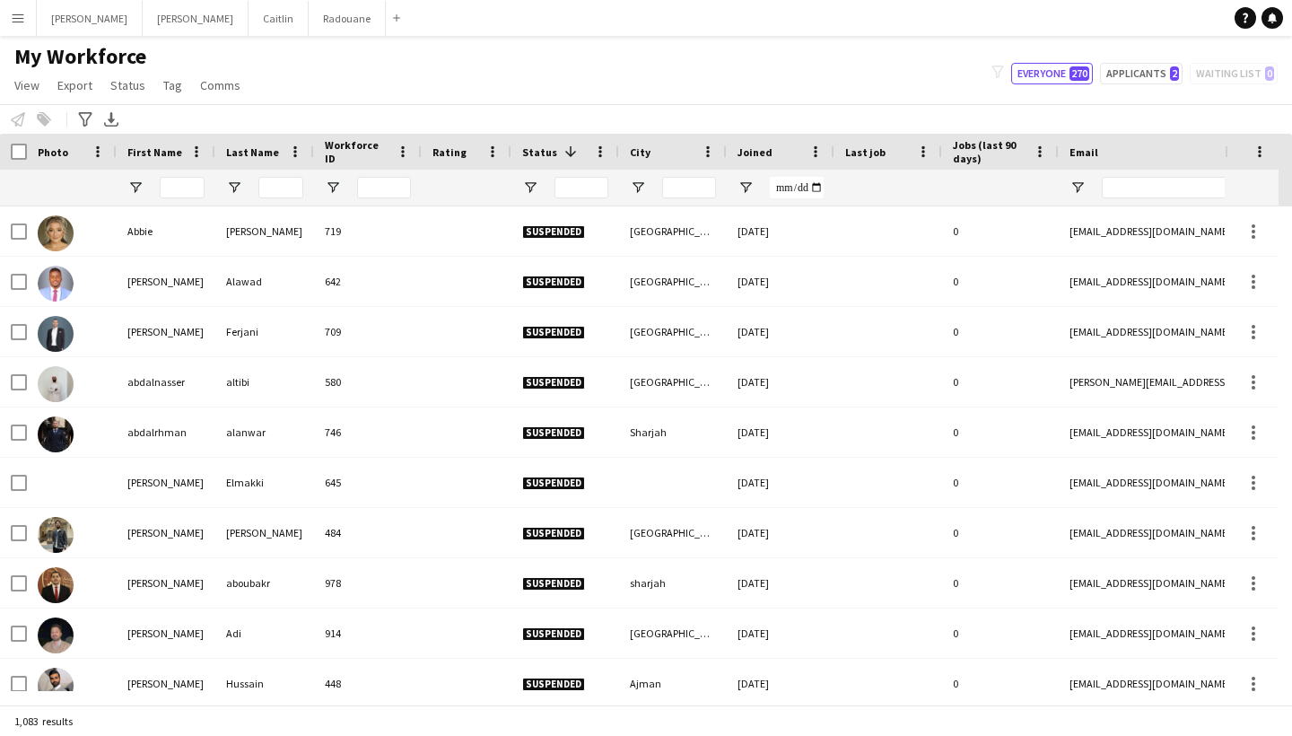
click at [16, 24] on app-icon "Menu" at bounding box center [18, 18] width 14 height 14
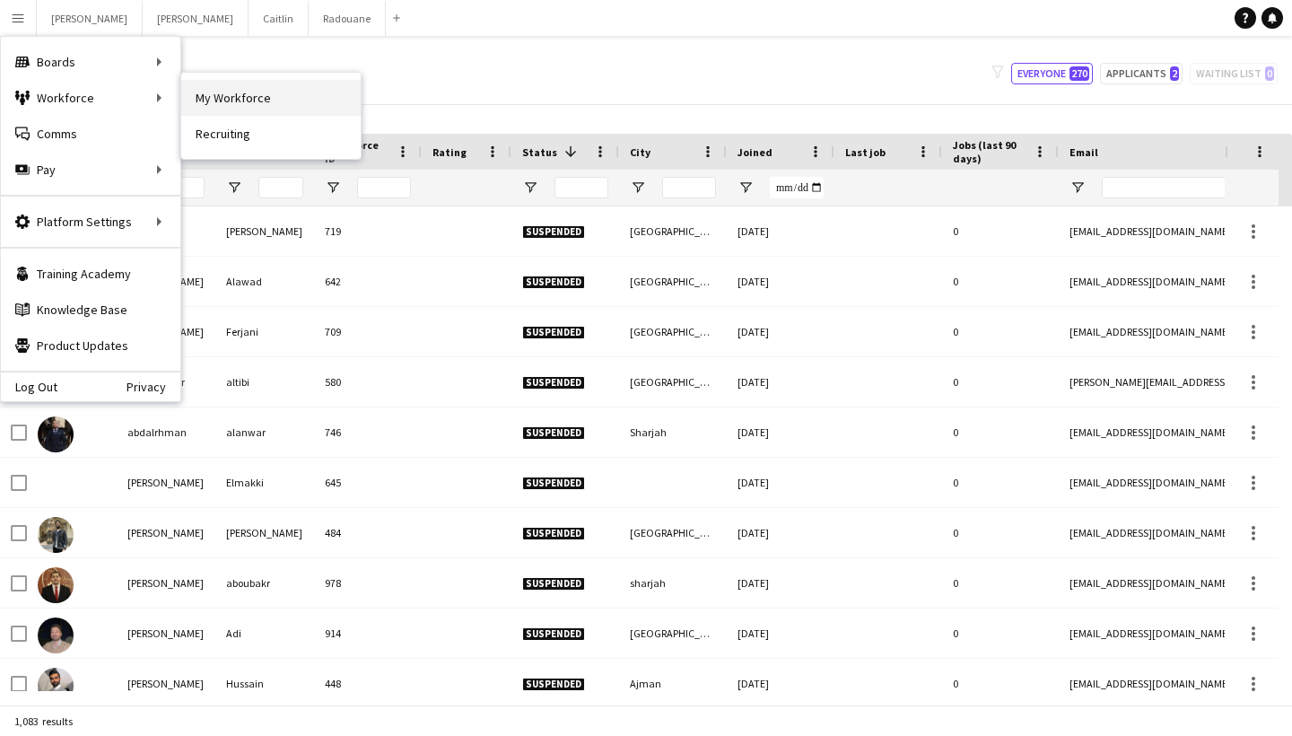
click at [277, 85] on link "My Workforce" at bounding box center [270, 98] width 179 height 36
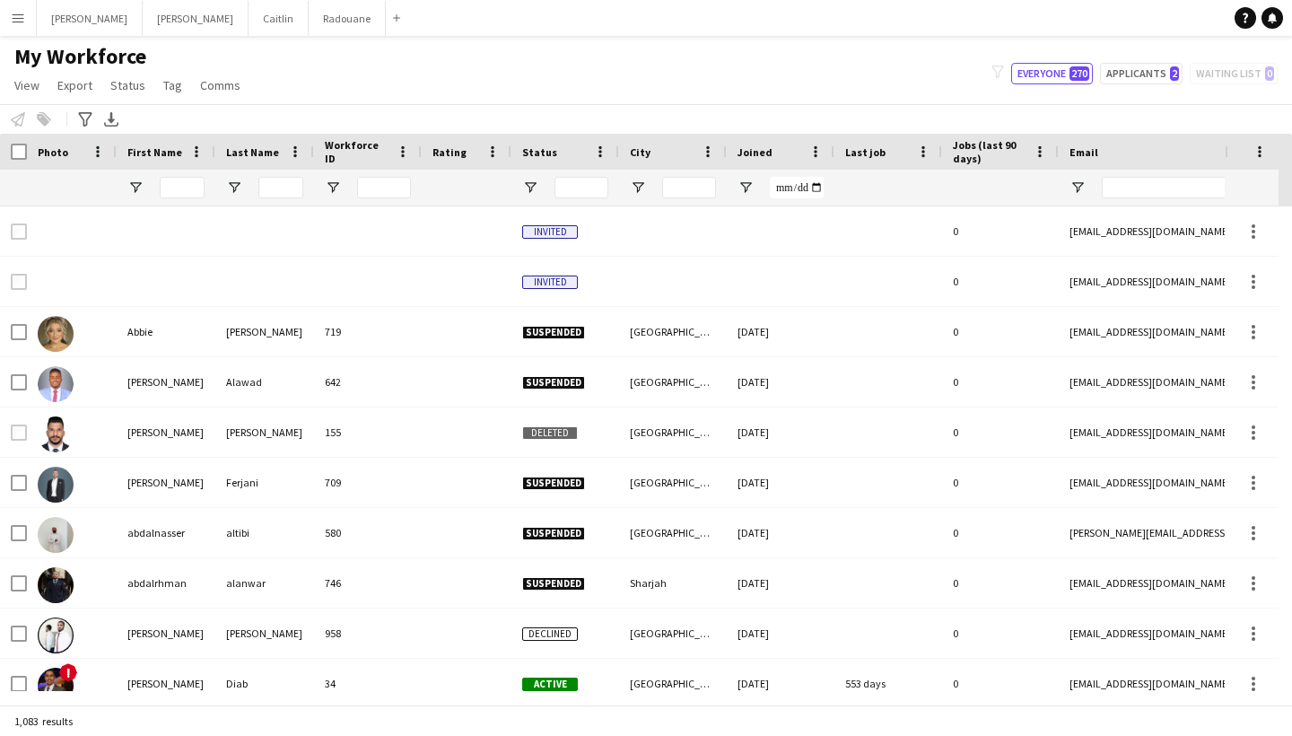
type input "**********"
click at [10, 22] on button "Menu" at bounding box center [18, 18] width 36 height 36
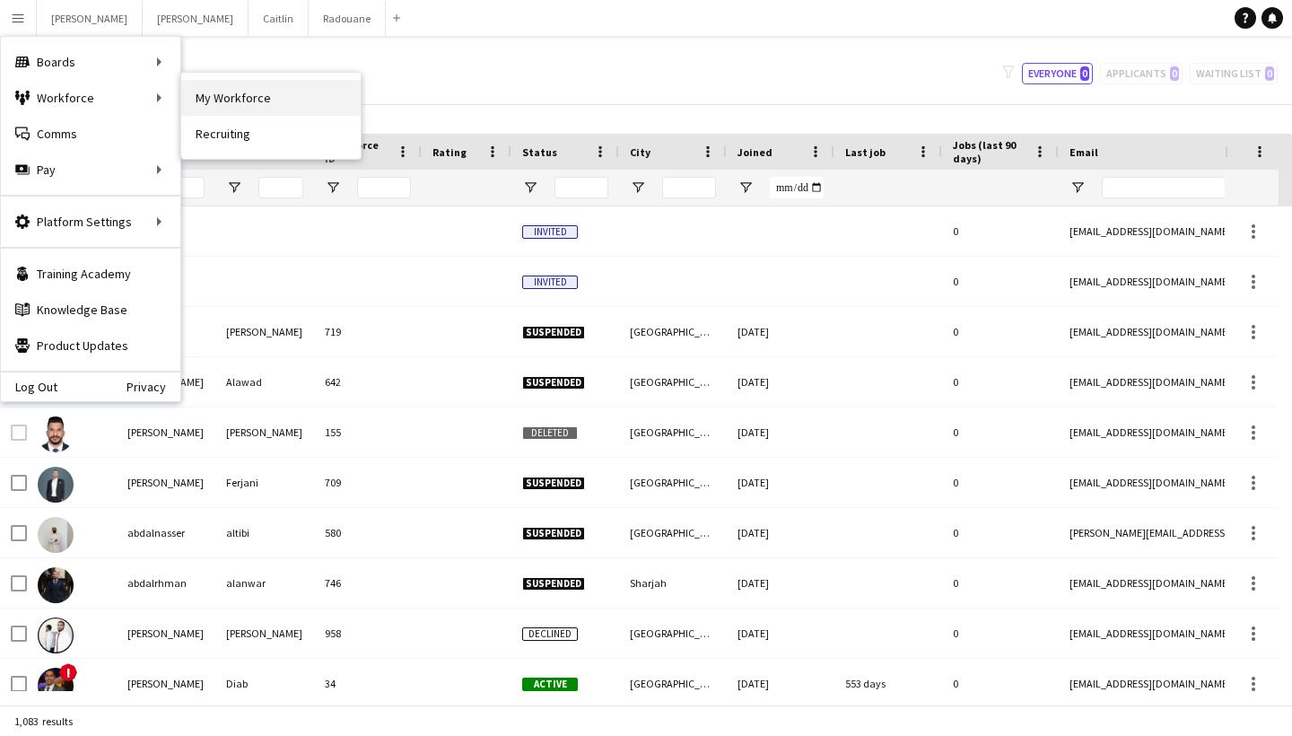
click at [263, 87] on link "My Workforce" at bounding box center [270, 98] width 179 height 36
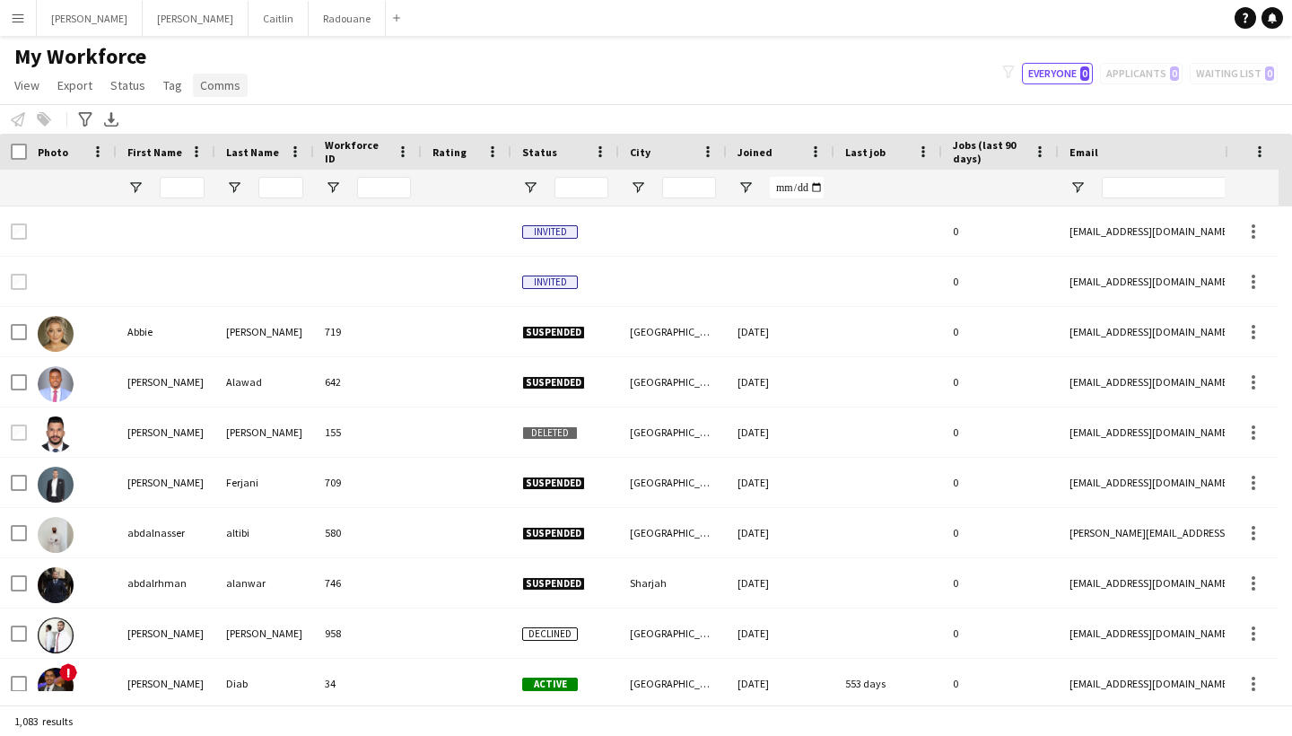
type input "**********"
click at [403, 35] on app-navbar "Menu Boards Boards Boards All jobs Status Workforce Workforce My Workforce Recr…" at bounding box center [646, 18] width 1292 height 36
